Goal: Transaction & Acquisition: Purchase product/service

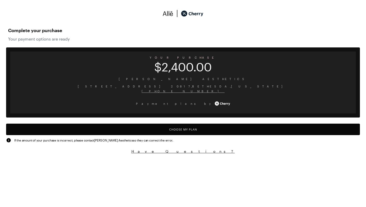
click at [176, 128] on button "Choose My Plan" at bounding box center [183, 128] width 354 height 11
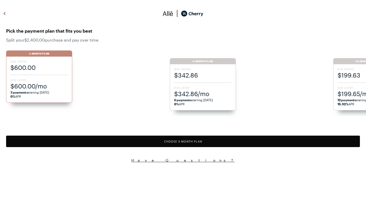
click at [201, 73] on span "$342.86" at bounding box center [203, 75] width 58 height 8
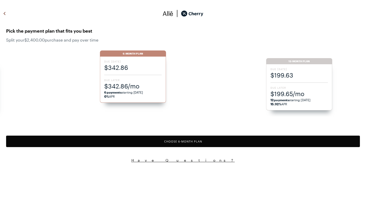
click at [187, 142] on button "Choose 6 -Month Plan" at bounding box center [183, 140] width 354 height 11
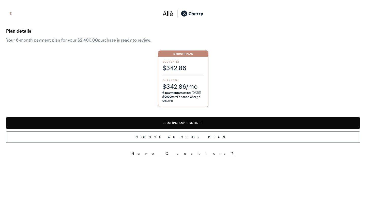
click at [176, 123] on button "Confirm and Continue" at bounding box center [183, 122] width 354 height 11
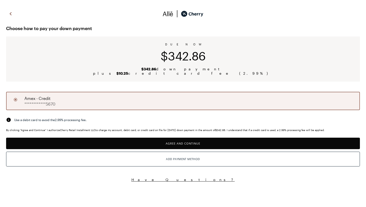
click at [10, 13] on img at bounding box center [11, 14] width 6 height 8
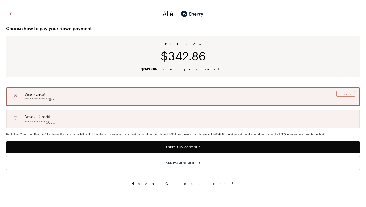
click at [185, 147] on button "Agree and Continue" at bounding box center [183, 146] width 354 height 11
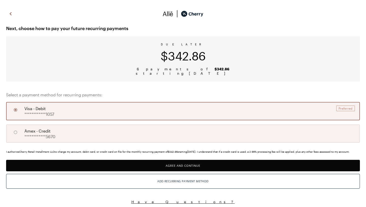
click at [184, 165] on button "Agree and Continue" at bounding box center [183, 165] width 354 height 11
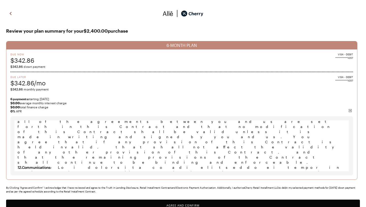
scroll to position [16, 0]
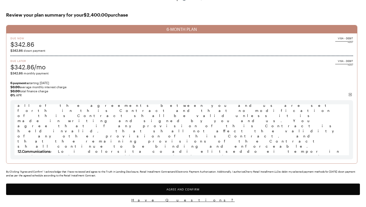
click at [169, 190] on button "Agree and Confirm" at bounding box center [183, 188] width 354 height 11
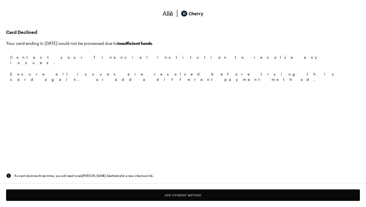
click at [193, 194] on button "Add Payment Method" at bounding box center [183, 194] width 354 height 11
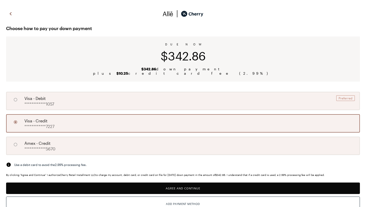
click at [52, 99] on div "**********" at bounding box center [39, 100] width 30 height 11
radio input "true"
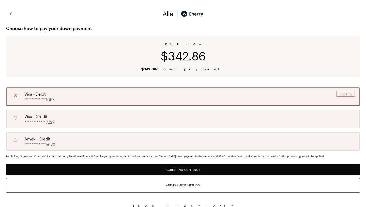
click at [10, 14] on img at bounding box center [11, 14] width 6 height 8
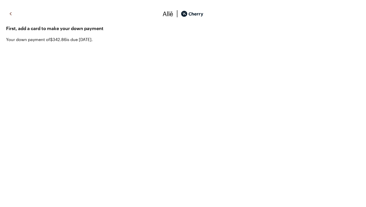
click at [10, 13] on img at bounding box center [11, 14] width 6 height 8
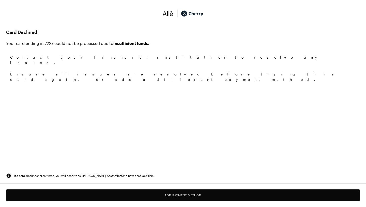
click at [168, 14] on img at bounding box center [168, 14] width 11 height 8
click at [191, 13] on img at bounding box center [192, 14] width 22 height 8
click at [160, 197] on button "Add Payment Method" at bounding box center [183, 194] width 354 height 11
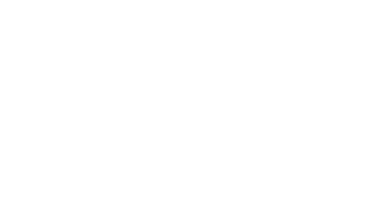
scroll to position [105, 0]
click at [178, 200] on button "Have Questions?" at bounding box center [183, 199] width 354 height 5
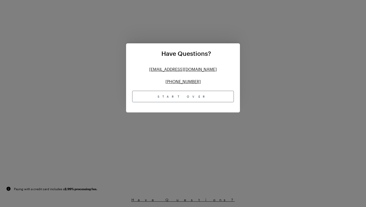
click at [144, 180] on div "Have Questions? [EMAIL_ADDRESS][DOMAIN_NAME] [PHONE_NUMBER] Start Over" at bounding box center [183, 103] width 366 height 207
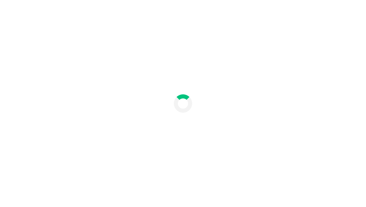
scroll to position [0, 0]
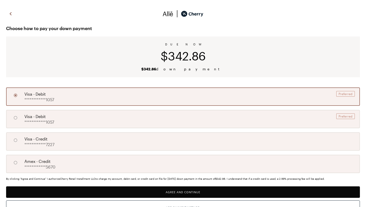
click at [189, 191] on button "Agree and Continue" at bounding box center [183, 191] width 354 height 11
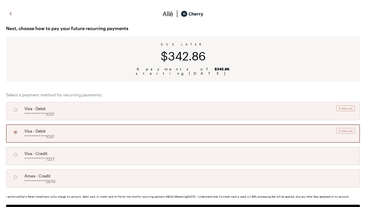
click at [158, 110] on div "**********" at bounding box center [183, 111] width 354 height 18
radio input "true"
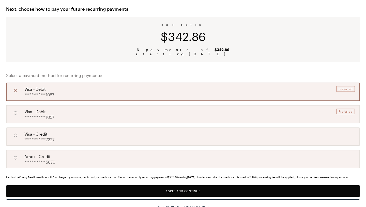
scroll to position [28, 0]
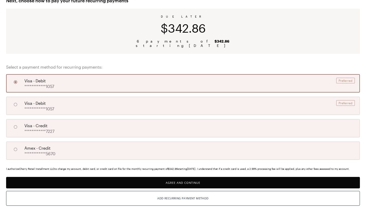
click at [173, 181] on button "Agree and Continue" at bounding box center [183, 182] width 354 height 11
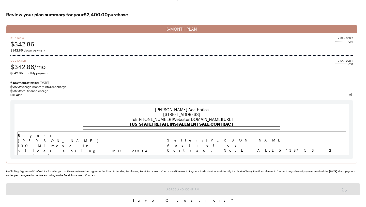
scroll to position [16, 0]
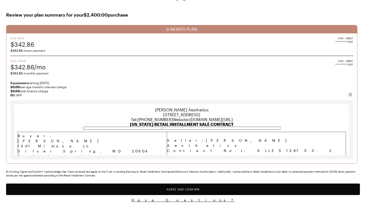
click at [166, 188] on button "Agree and Confirm" at bounding box center [183, 188] width 354 height 11
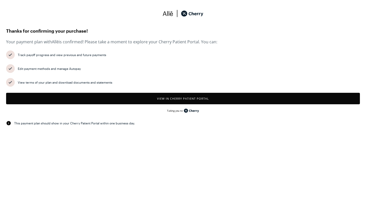
click at [166, 98] on button "View in Cherry patient portal" at bounding box center [183, 98] width 354 height 11
